Goal: Find specific page/section: Find specific page/section

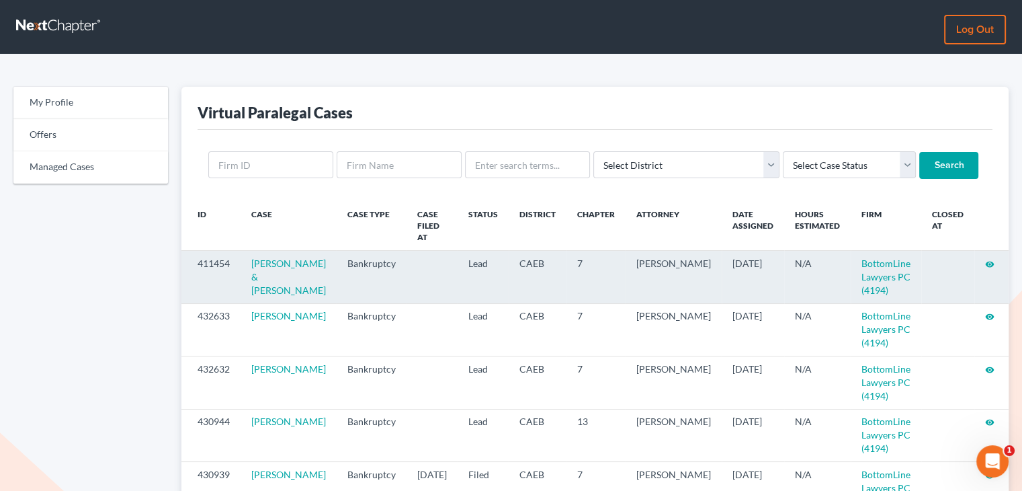
drag, startPoint x: 293, startPoint y: 296, endPoint x: 245, endPoint y: 255, distance: 62.5
click at [245, 255] on td "[PERSON_NAME] & [PERSON_NAME]" at bounding box center [289, 277] width 96 height 52
copy link "[PERSON_NAME] & [PERSON_NAME]"
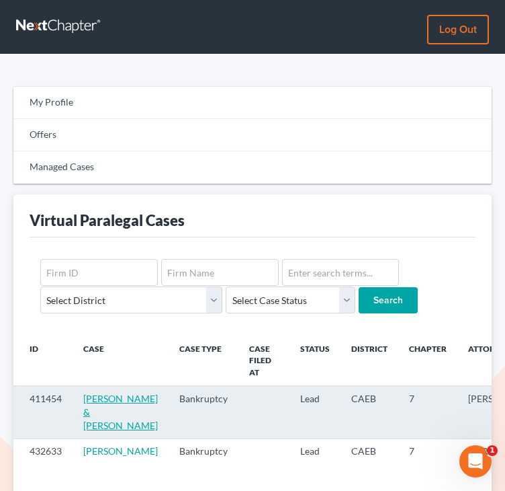
click at [105, 407] on link "[PERSON_NAME] & [PERSON_NAME]" at bounding box center [120, 412] width 75 height 38
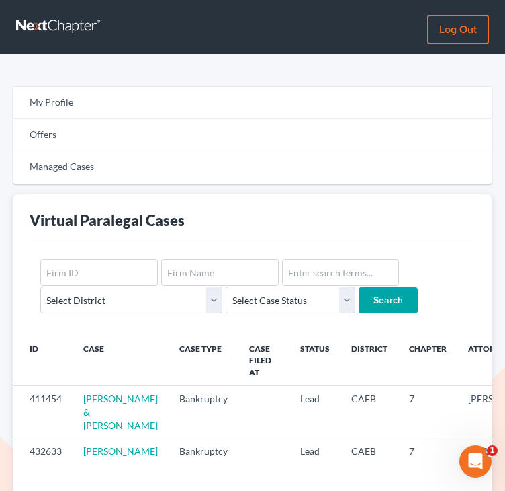
click at [323, 215] on div "Virtual Paralegal Cases" at bounding box center [253, 215] width 446 height 43
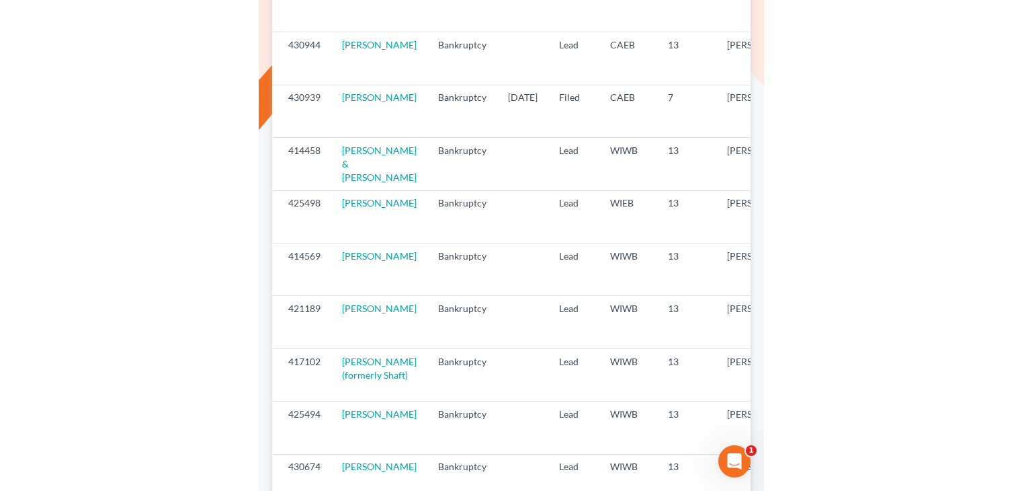
scroll to position [83, 0]
